Goal: Check status: Check status

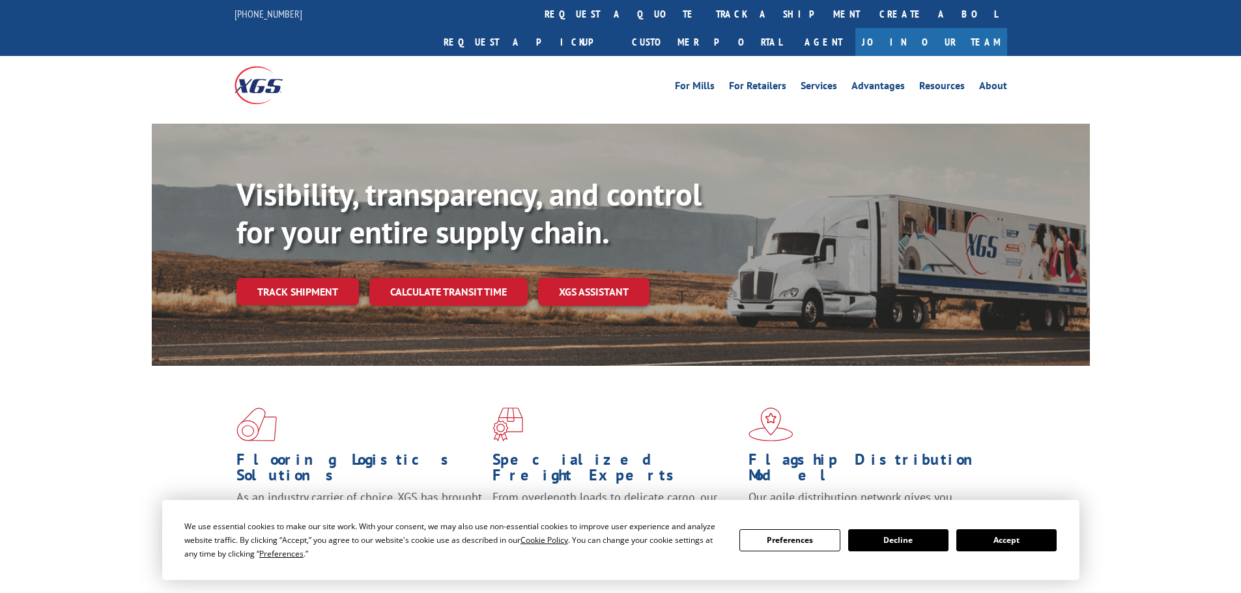
click at [278, 283] on div "Visibility, transparency, and control for your entire supply chain. Track shipm…" at bounding box center [662, 267] width 853 height 182
click at [279, 278] on link "Track shipment" at bounding box center [297, 291] width 122 height 27
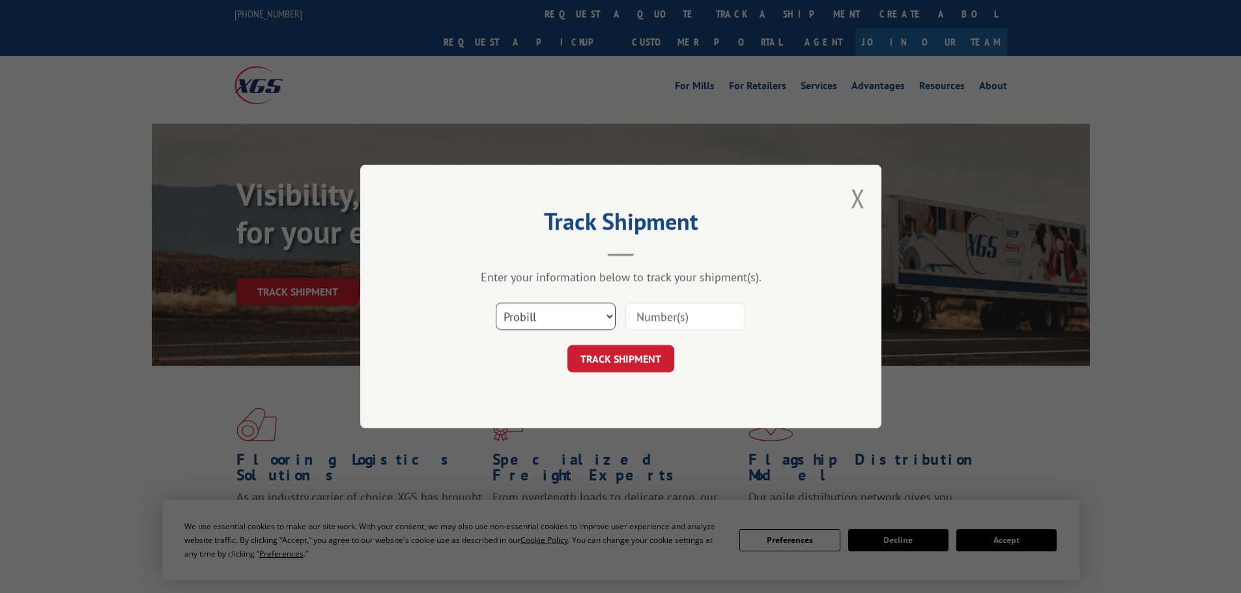
click at [587, 311] on select "Select category... Probill BOL PO" at bounding box center [556, 316] width 120 height 27
select select "po"
click at [496, 303] on select "Select category... Probill BOL PO" at bounding box center [556, 316] width 120 height 27
click at [647, 314] on input at bounding box center [685, 316] width 120 height 27
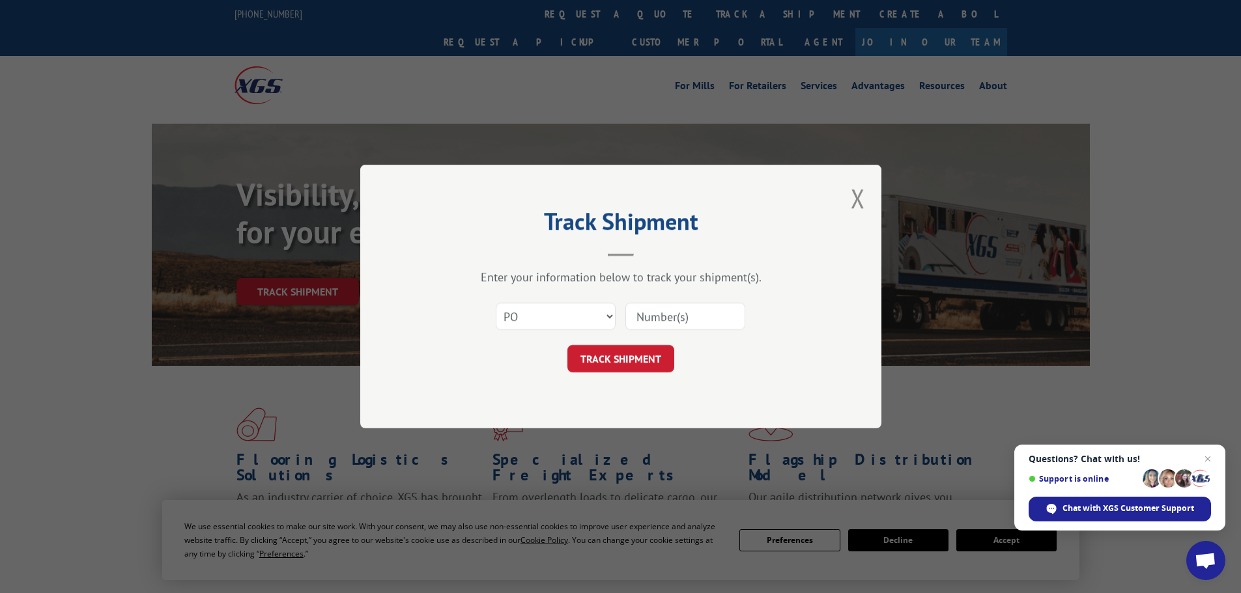
paste input "06540189"
type input "06540189"
click at [624, 355] on button "TRACK SHIPMENT" at bounding box center [620, 358] width 107 height 27
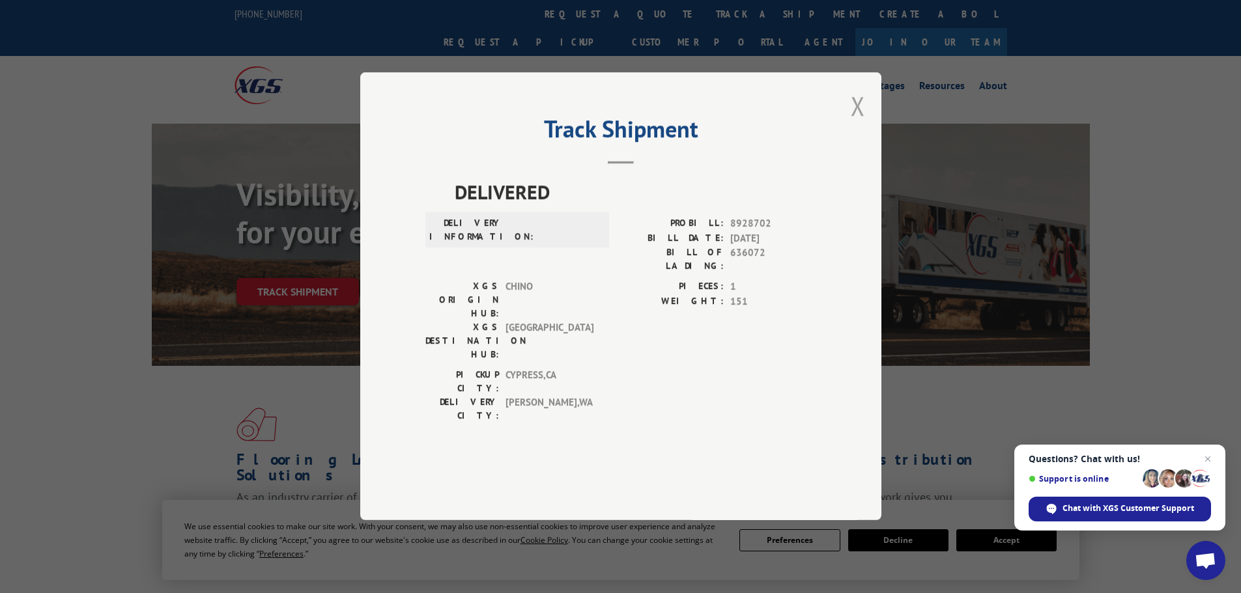
click at [856, 123] on button "Close modal" at bounding box center [858, 106] width 14 height 35
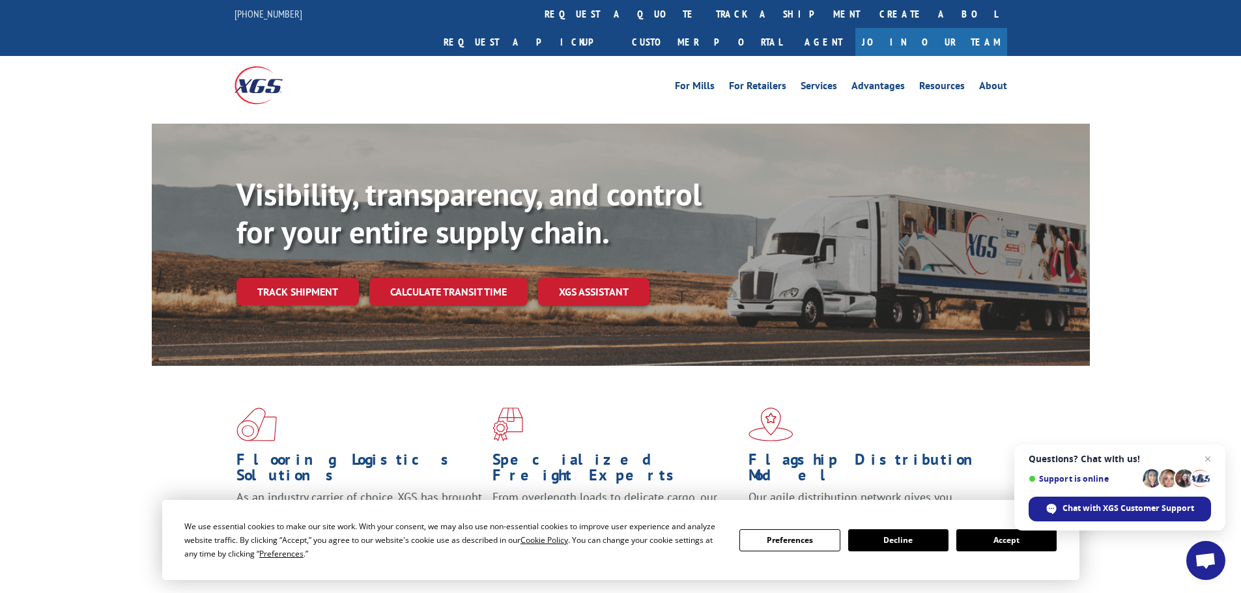
drag, startPoint x: 332, startPoint y: 262, endPoint x: 333, endPoint y: 271, distance: 8.6
click at [332, 278] on link "Track shipment" at bounding box center [297, 291] width 122 height 27
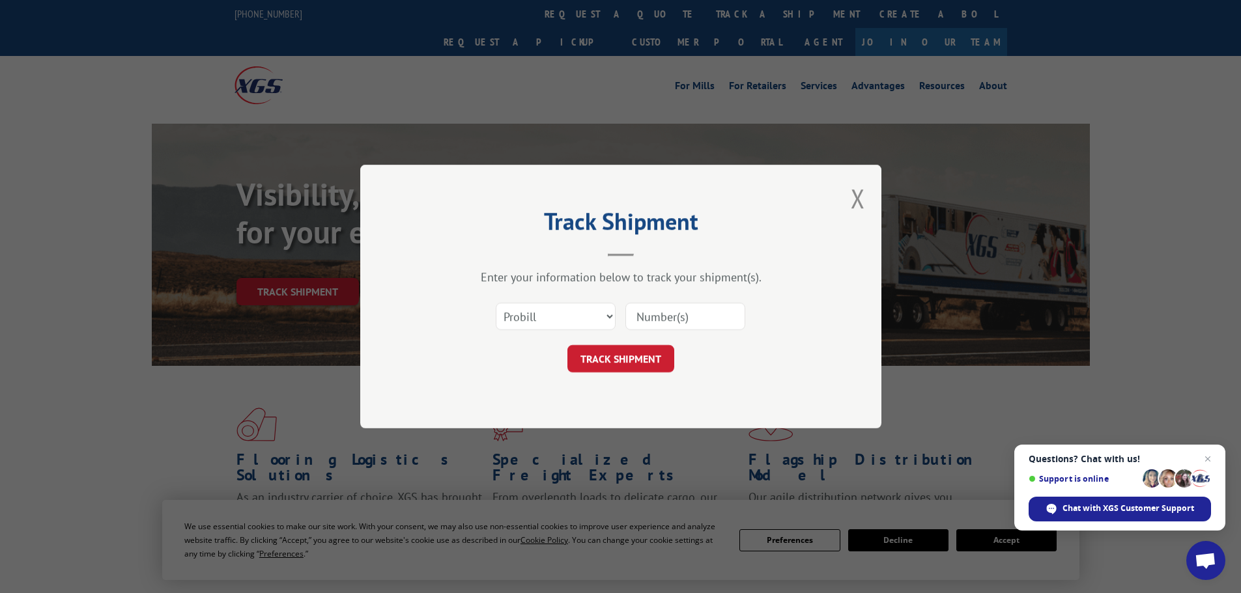
click at [658, 315] on input at bounding box center [685, 316] width 120 height 27
paste input "16998941"
type input "16998941"
click at [610, 358] on button "TRACK SHIPMENT" at bounding box center [620, 358] width 107 height 27
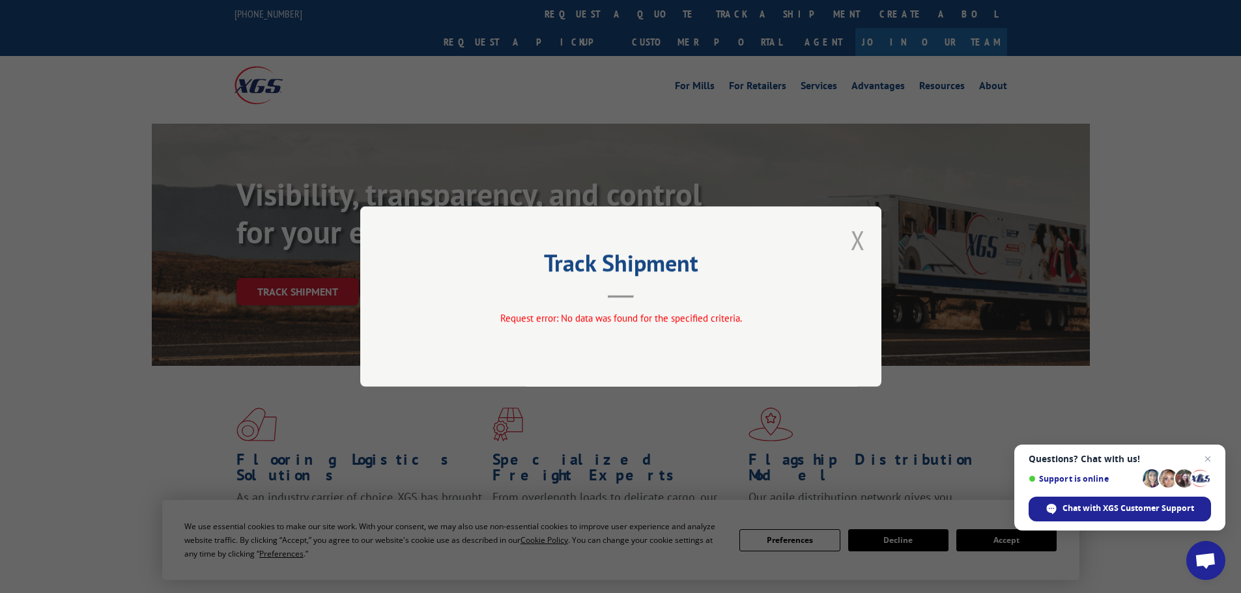
click at [858, 238] on button "Close modal" at bounding box center [858, 240] width 14 height 35
